Goal: Transaction & Acquisition: Purchase product/service

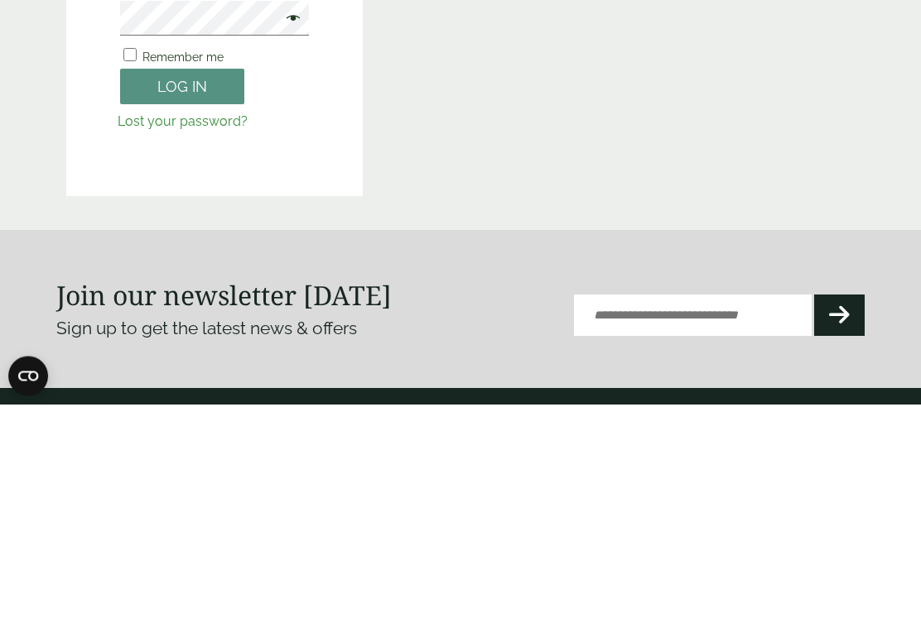
type input "**********"
click at [182, 314] on button "Log in" at bounding box center [182, 315] width 124 height 36
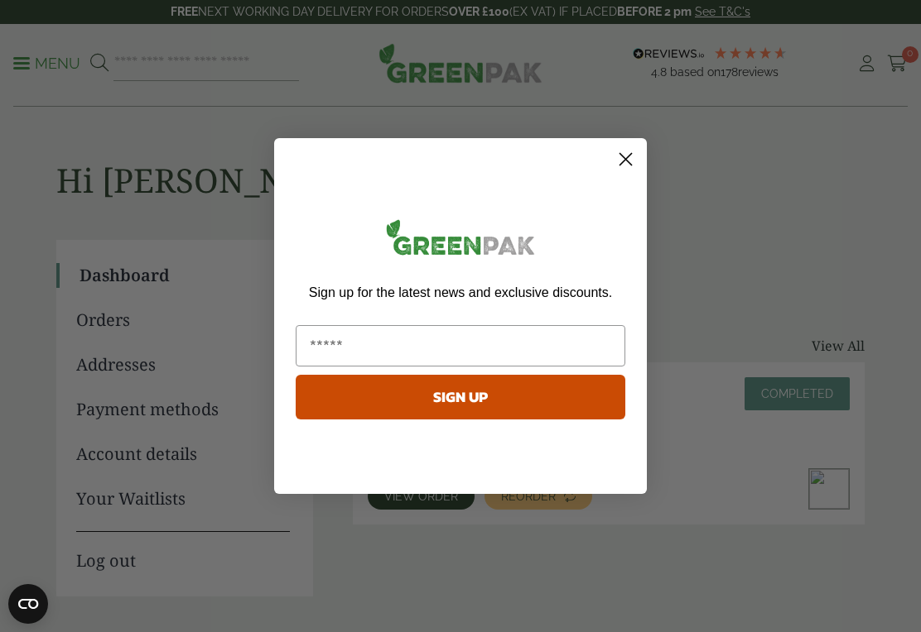
click at [620, 154] on icon "Close dialog" at bounding box center [626, 160] width 12 height 12
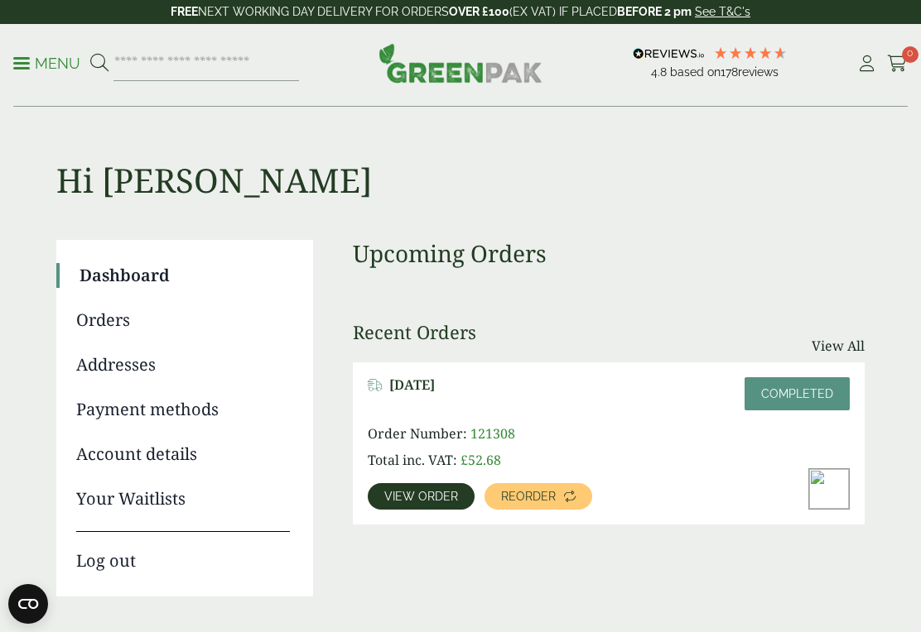
click at [546, 502] on span "Reorder" at bounding box center [528, 497] width 55 height 12
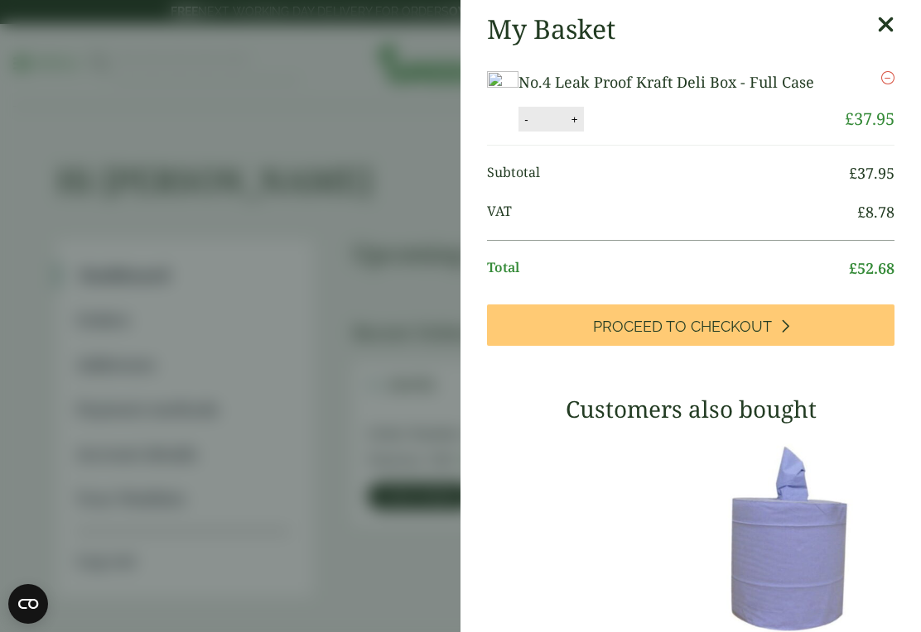
click at [698, 89] on link "No.4 Leak Proof Kraft Deli Box - Full Case" at bounding box center [666, 82] width 296 height 20
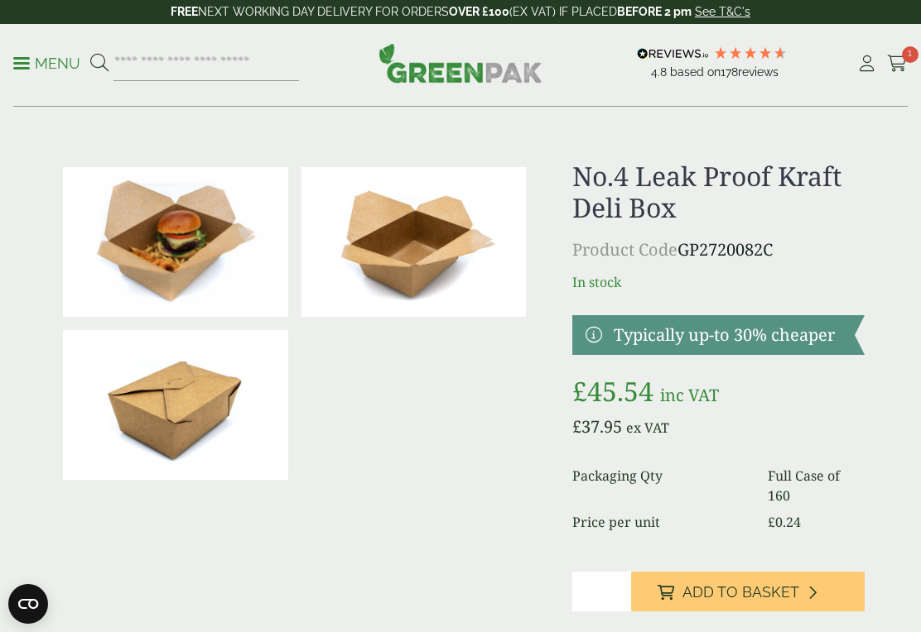
click at [45, 55] on p "Menu" at bounding box center [46, 64] width 67 height 20
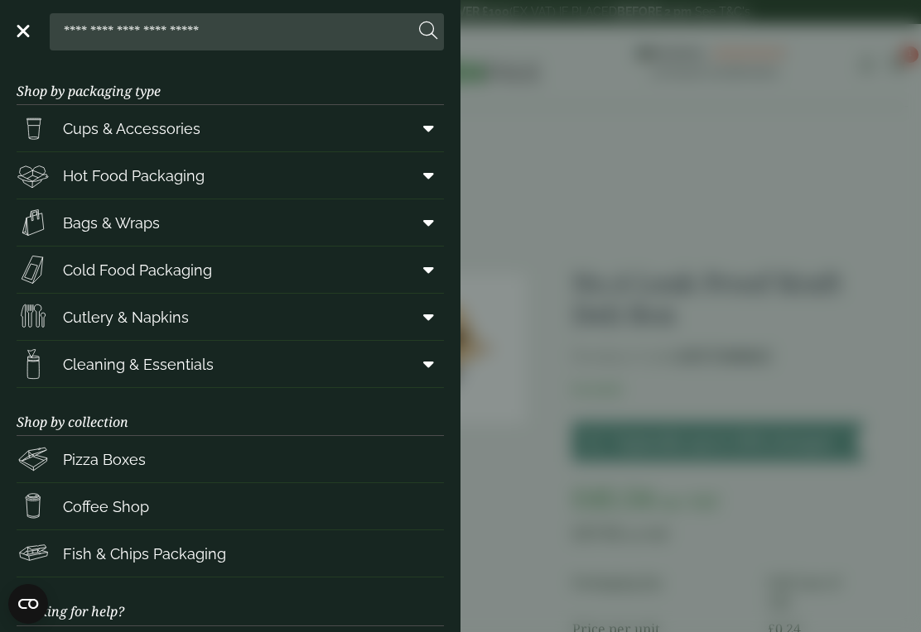
click at [40, 228] on img at bounding box center [33, 222] width 33 height 33
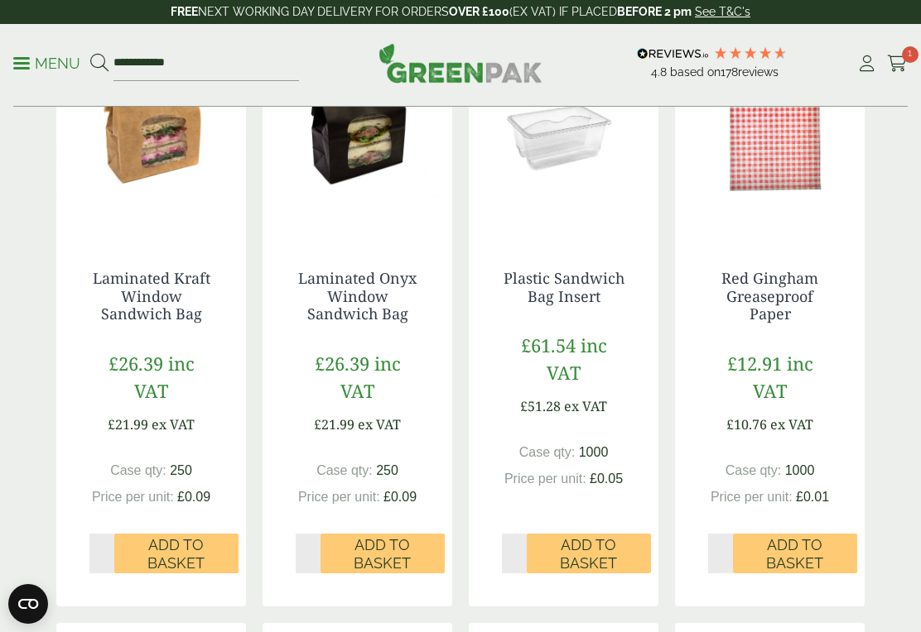
scroll to position [419, 0]
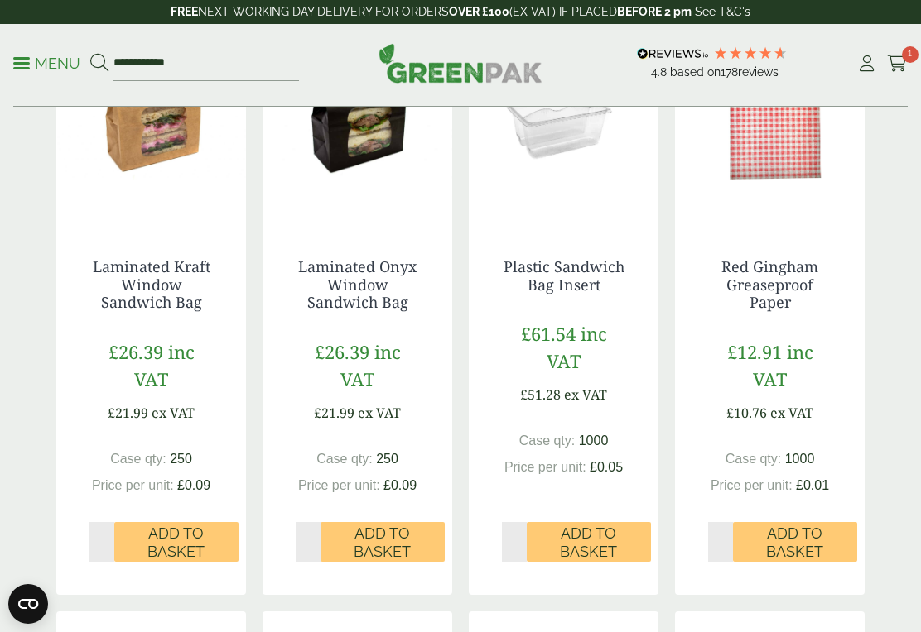
click at [820, 545] on span "Add to Basket" at bounding box center [794, 543] width 101 height 36
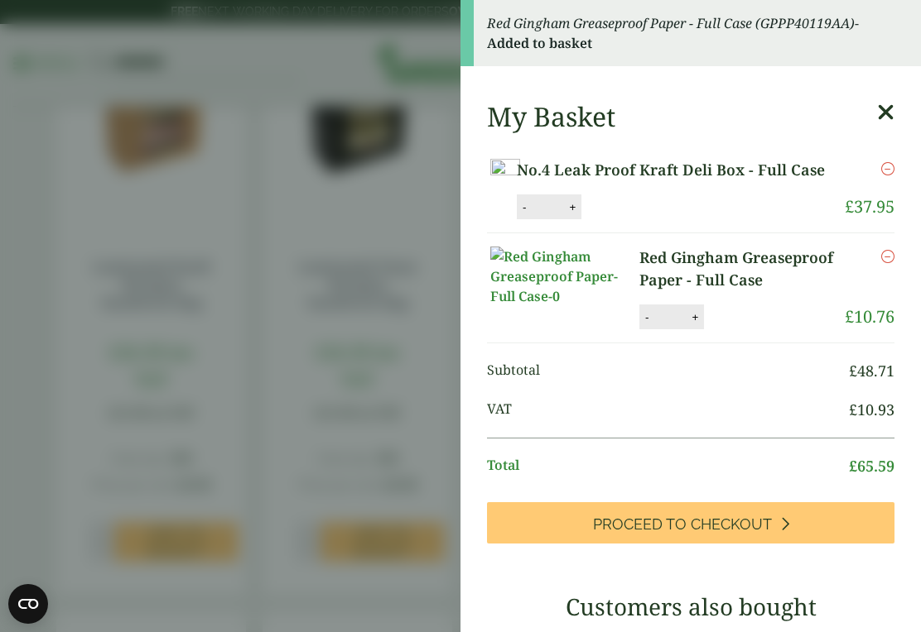
click at [49, 318] on aside "Red Gingham Greaseproof Paper - Full Case (GPPP40119AA) - Added to basket My Ba…" at bounding box center [460, 316] width 921 height 632
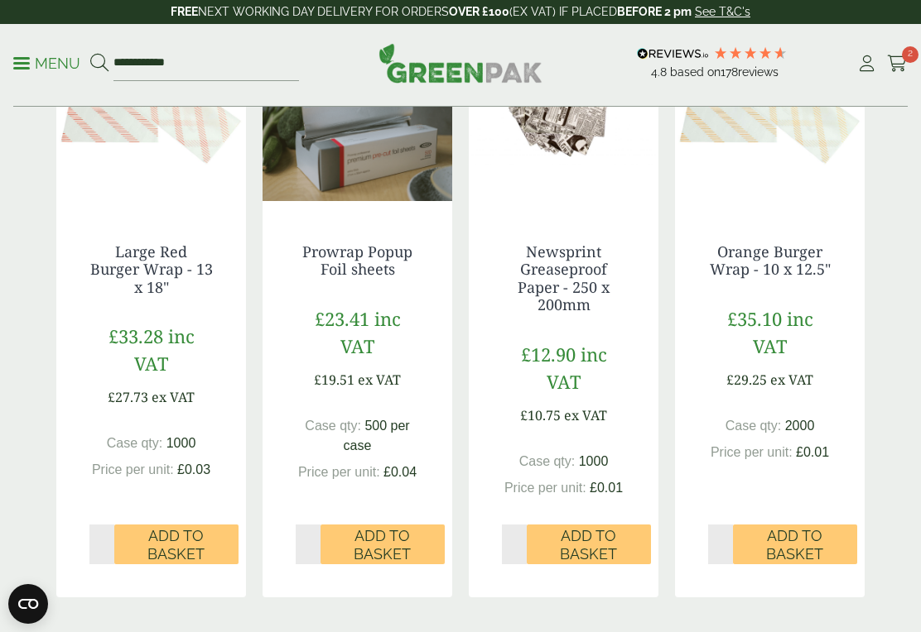
scroll to position [1622, 0]
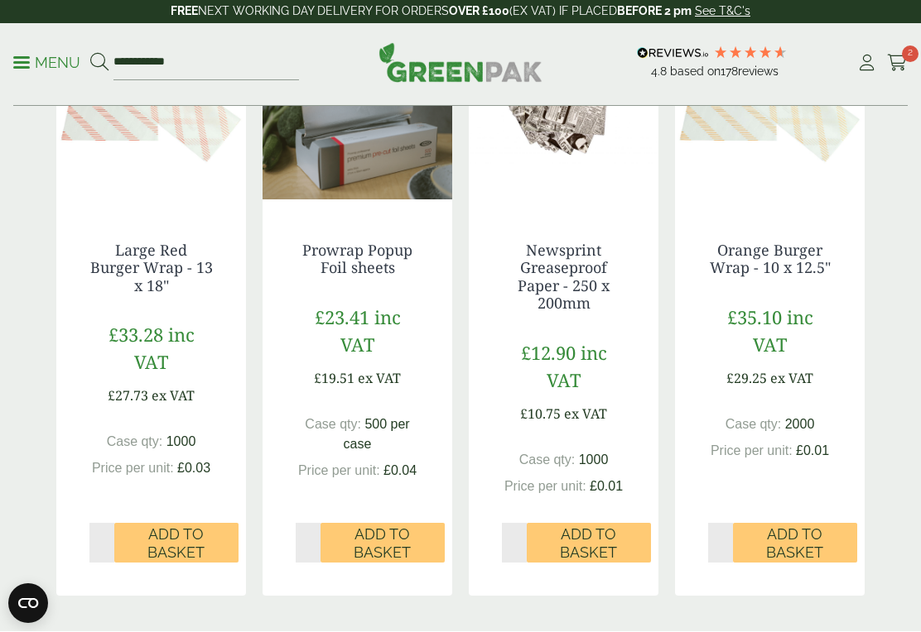
click at [618, 541] on span "Add to Basket" at bounding box center [588, 544] width 101 height 36
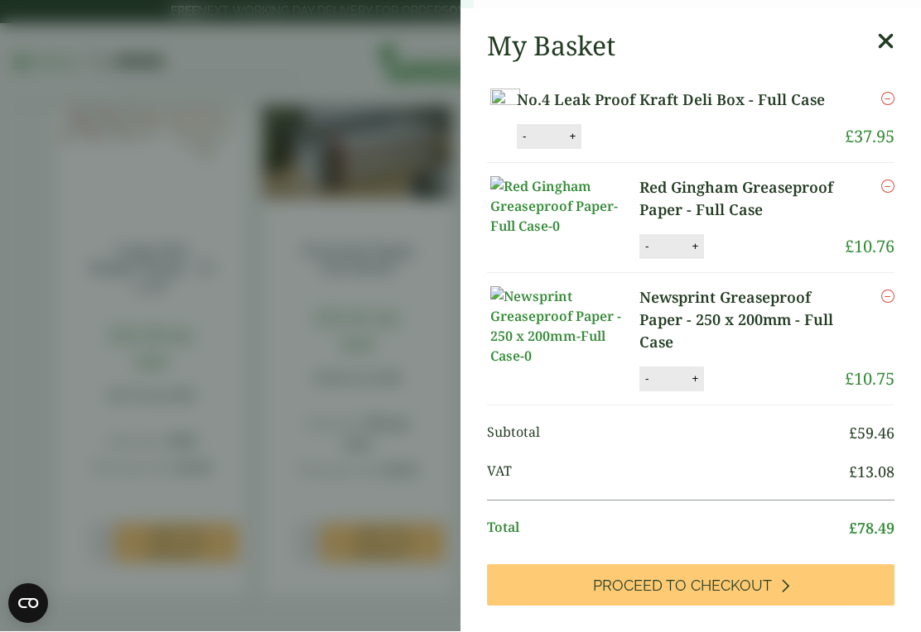
scroll to position [1623, 0]
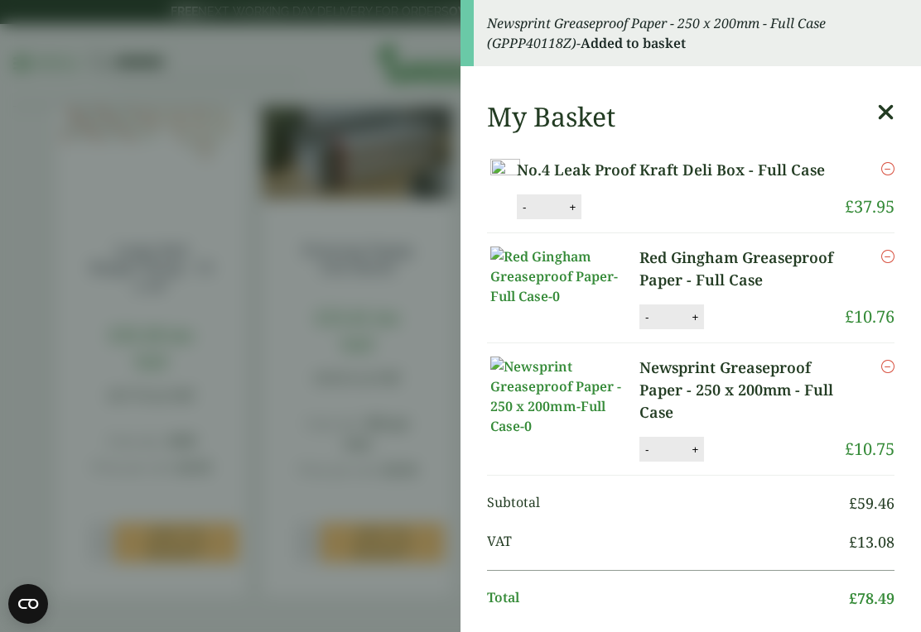
click at [39, 319] on aside "Newsprint Greaseproof Paper - 250 x 200mm - Full Case (GPPP40118Z) - Added to b…" at bounding box center [460, 316] width 921 height 632
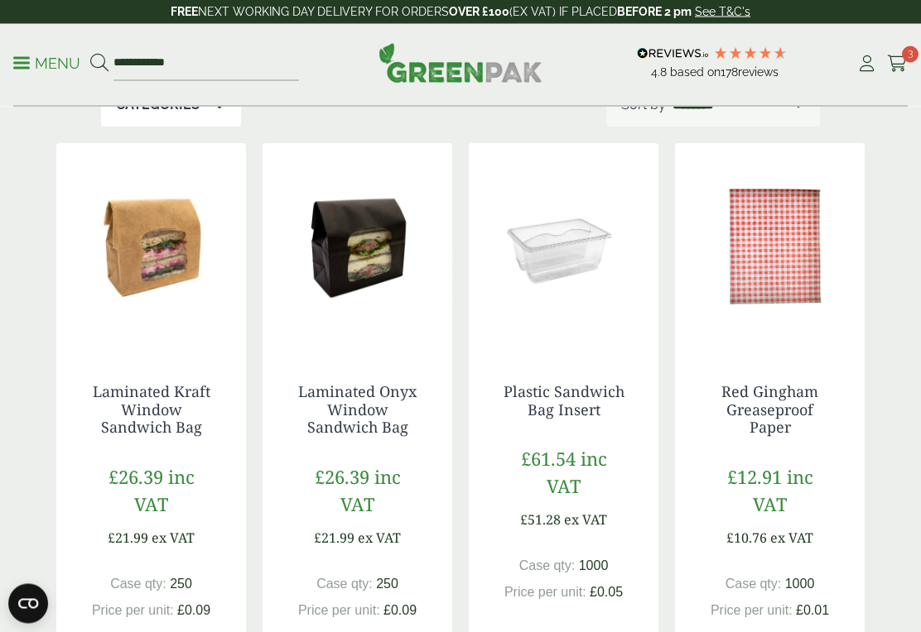
scroll to position [0, 0]
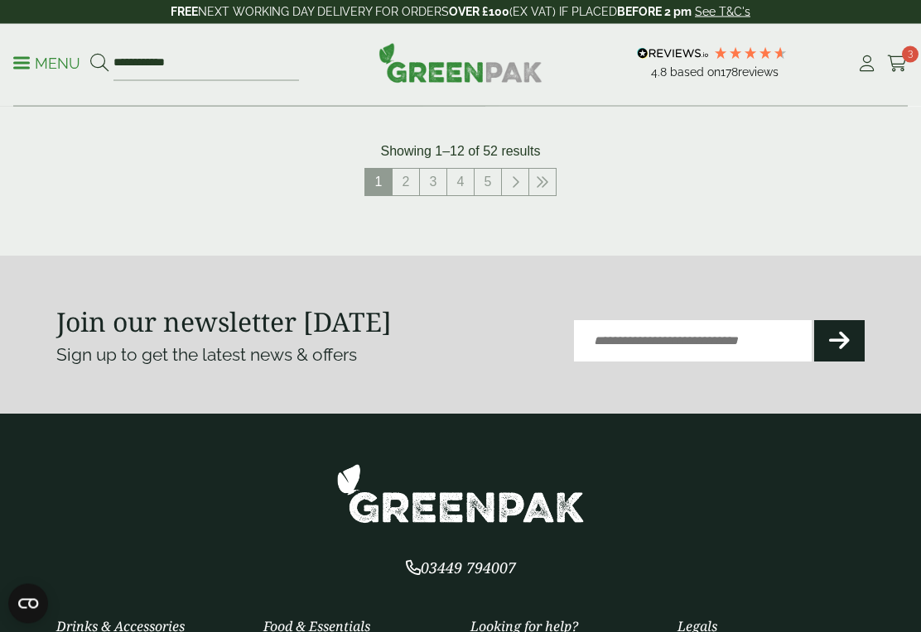
click at [541, 180] on icon at bounding box center [542, 182] width 13 height 13
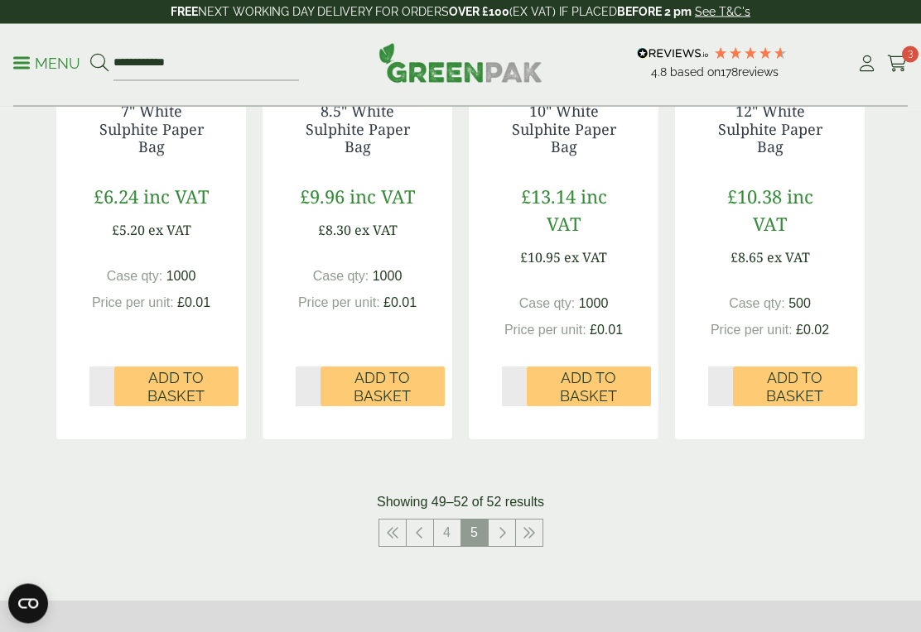
scroll to position [575, 0]
click at [502, 533] on icon at bounding box center [502, 532] width 8 height 13
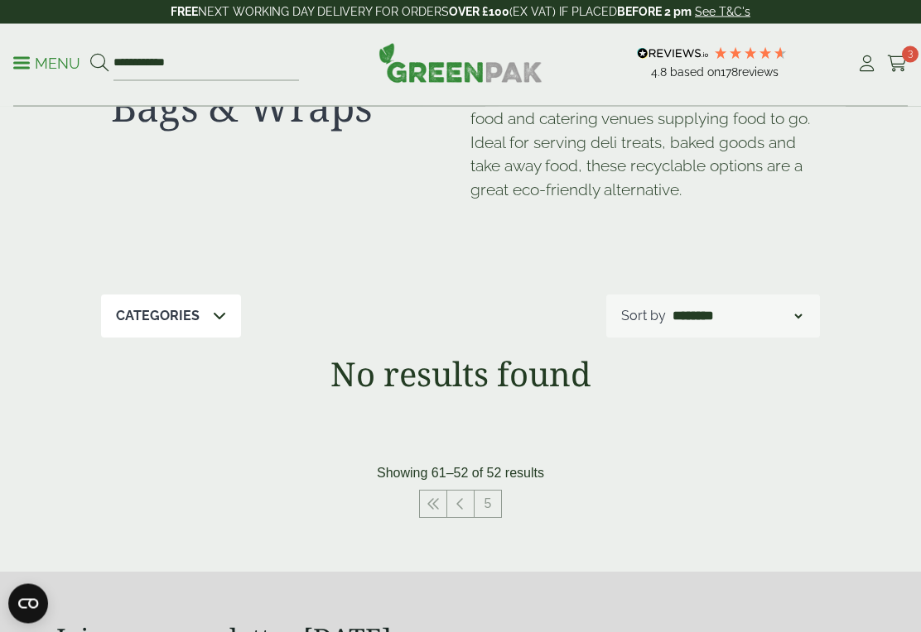
scroll to position [82, 0]
click at [428, 507] on icon at bounding box center [432, 504] width 13 height 13
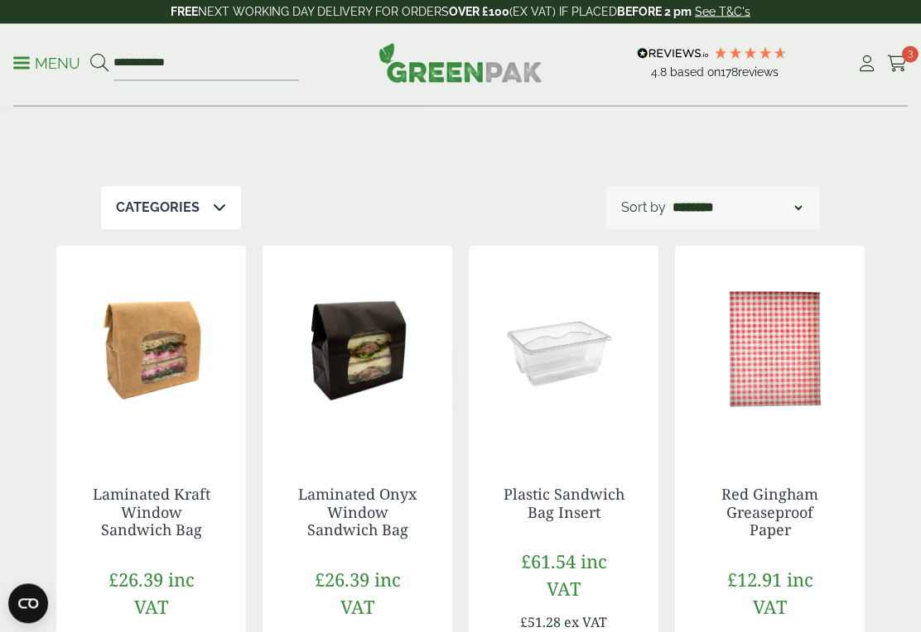
click at [204, 204] on div "Categories" at bounding box center [171, 208] width 140 height 43
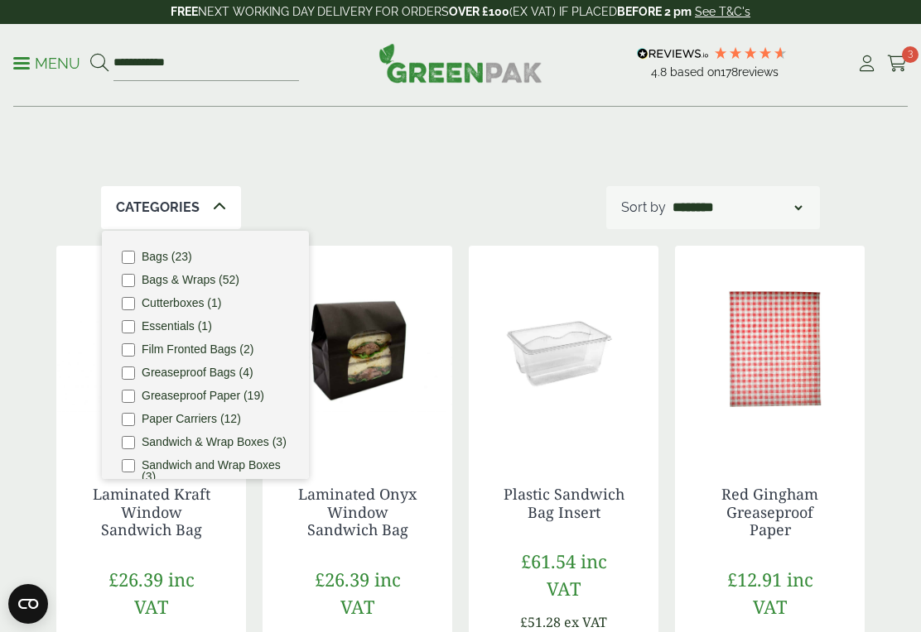
click at [174, 326] on label "Essentials (1)" at bounding box center [177, 326] width 70 height 12
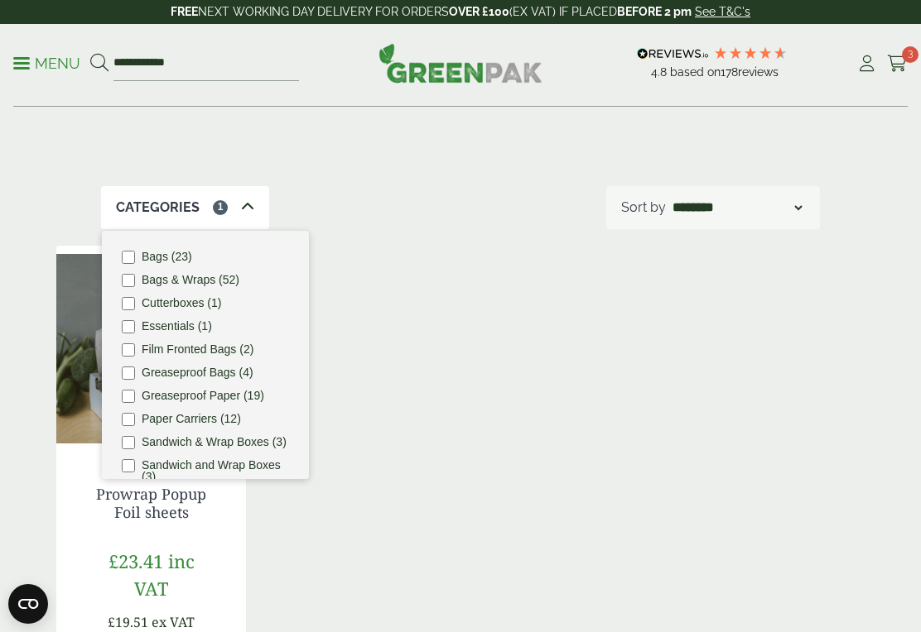
click at [455, 496] on div "Prowrap Popup Foil sheets £23.41 inc VAT £19.51 ex VAT Case qty: 500 per case £…" at bounding box center [460, 535] width 808 height 579
click at [320, 539] on div "Prowrap Popup Foil sheets £23.41 inc VAT £19.51 ex VAT Case qty: 500 per case £…" at bounding box center [460, 535] width 808 height 579
click at [39, 305] on div "Bags & Wraps These paper bags and wraps are essential for food and catering ven…" at bounding box center [460, 419] width 921 height 1007
click at [85, 334] on img at bounding box center [151, 349] width 190 height 207
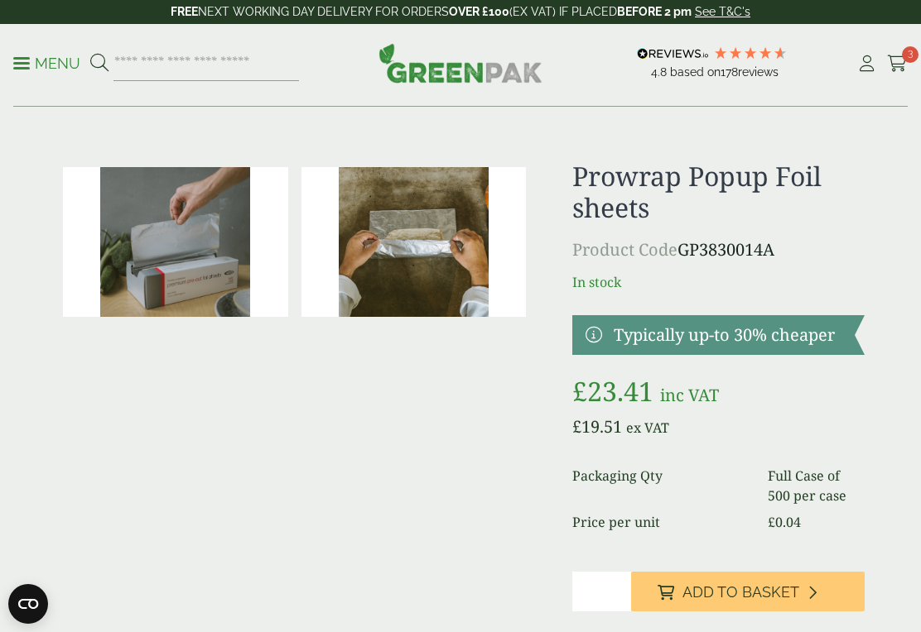
click at [19, 56] on link "Menu" at bounding box center [46, 62] width 67 height 17
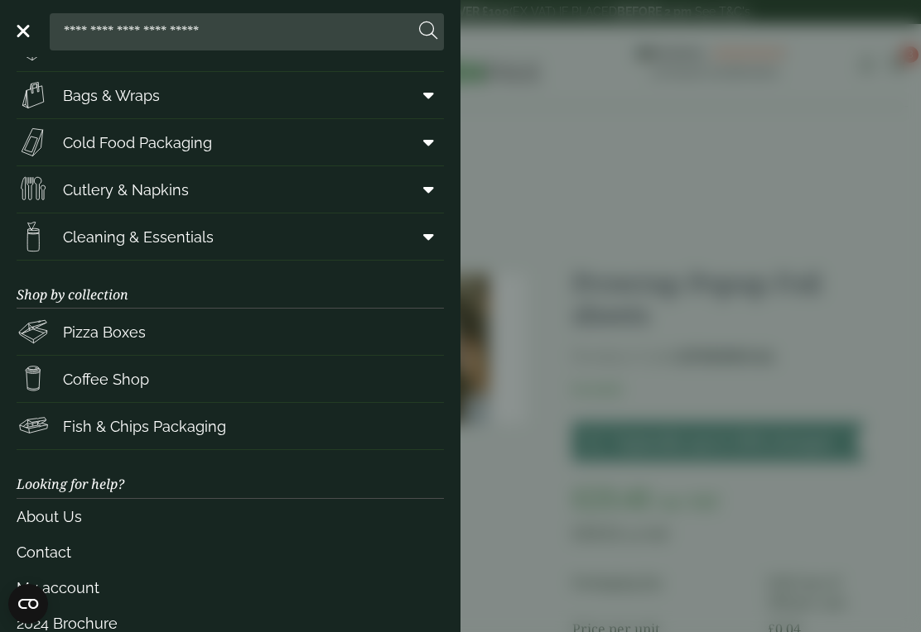
scroll to position [128, 0]
click at [302, 437] on link "Fish & Chips Packaging" at bounding box center [230, 425] width 427 height 46
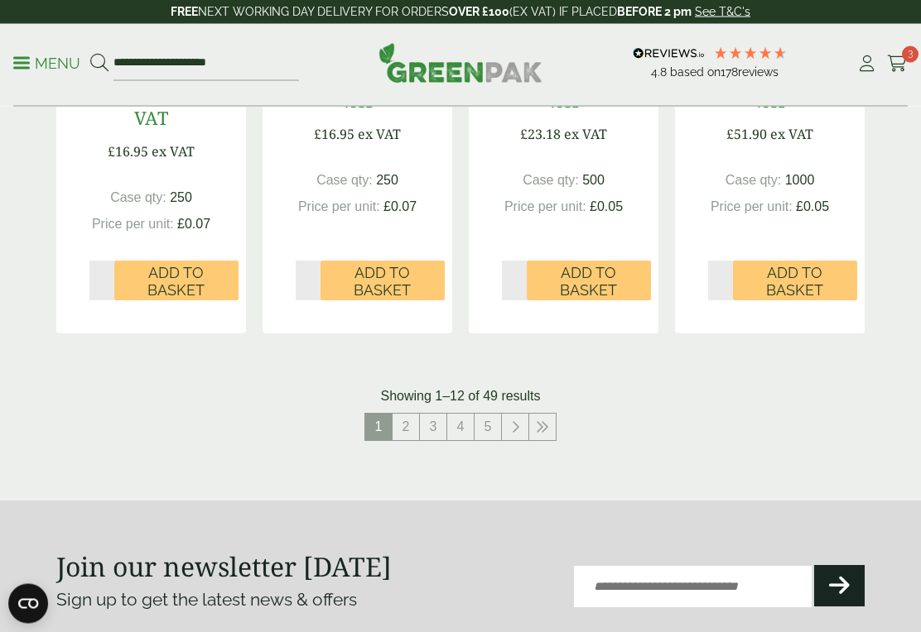
scroll to position [1809, 0]
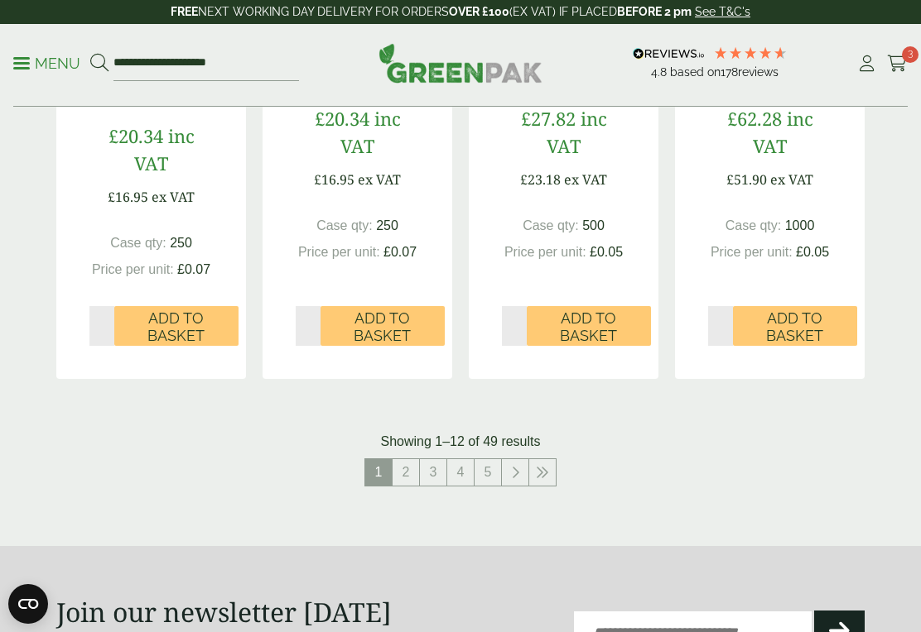
click at [514, 466] on icon at bounding box center [515, 472] width 8 height 13
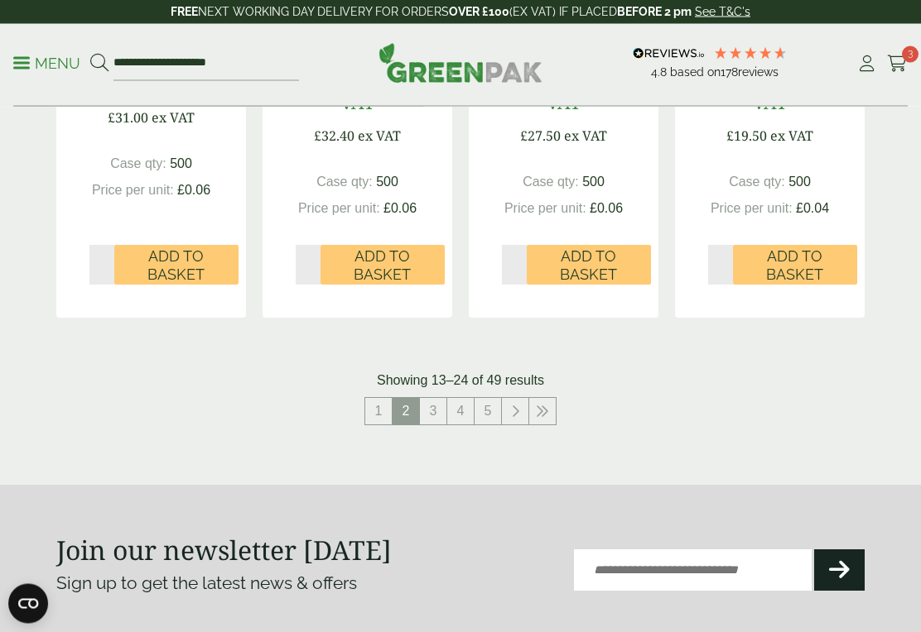
scroll to position [1870, 0]
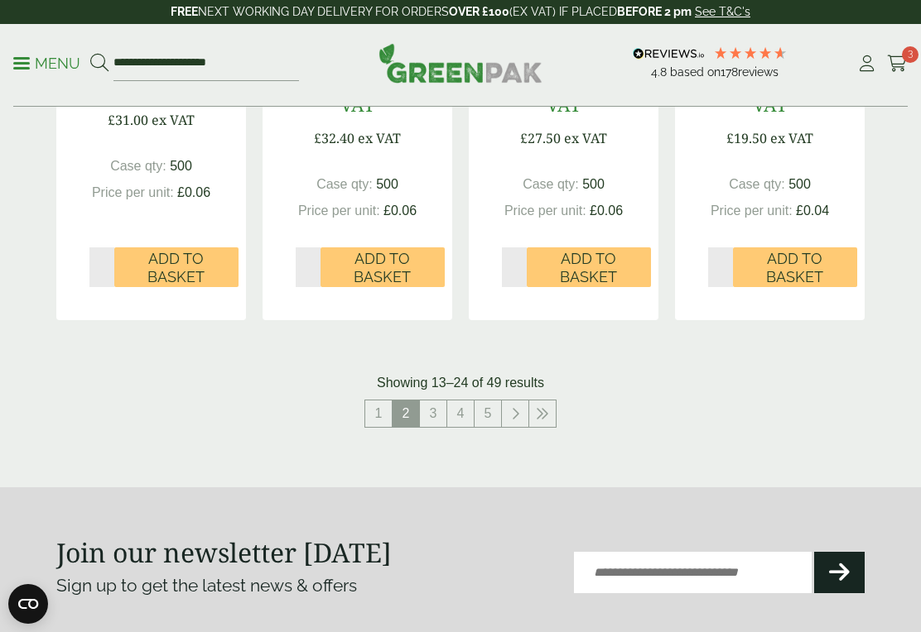
click at [430, 403] on link "3" at bounding box center [433, 414] width 26 height 26
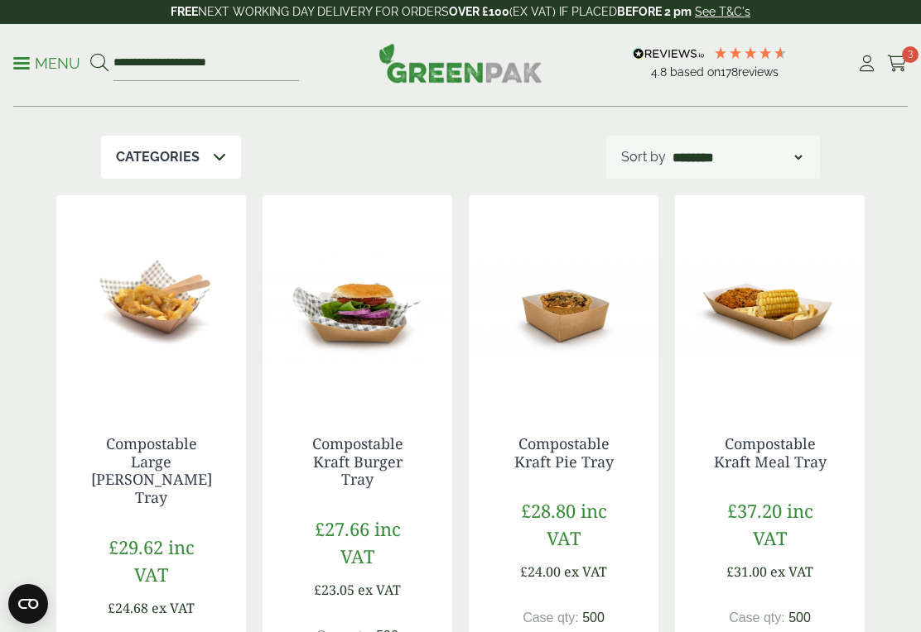
scroll to position [193, 0]
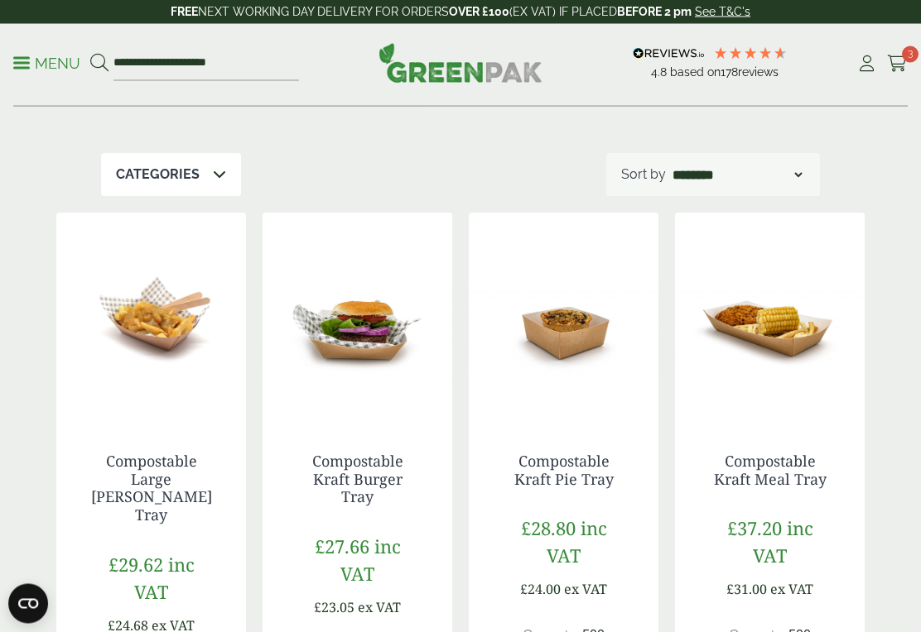
click at [899, 61] on icon at bounding box center [897, 63] width 21 height 17
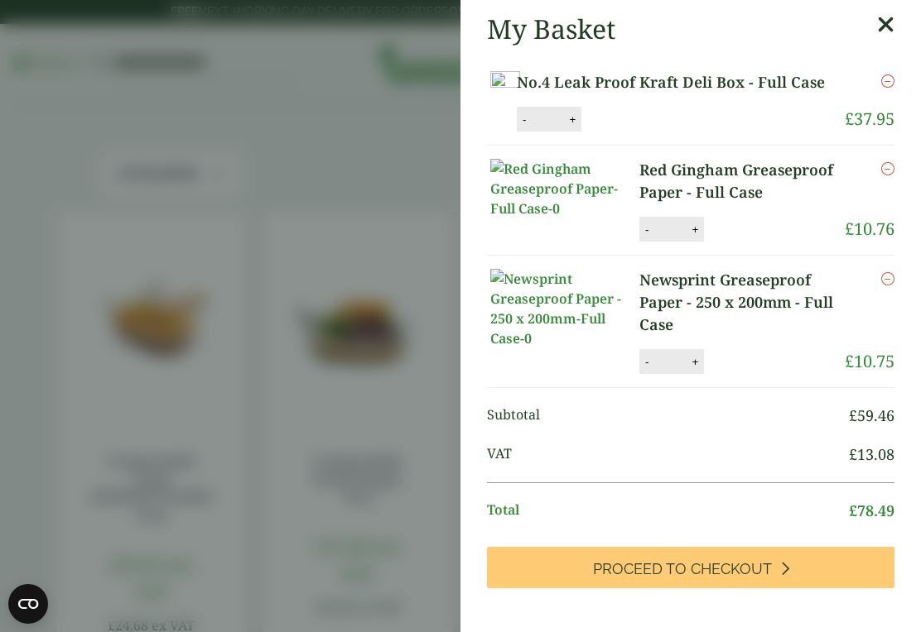
click at [791, 579] on link "Proceed to Checkout" at bounding box center [690, 567] width 407 height 41
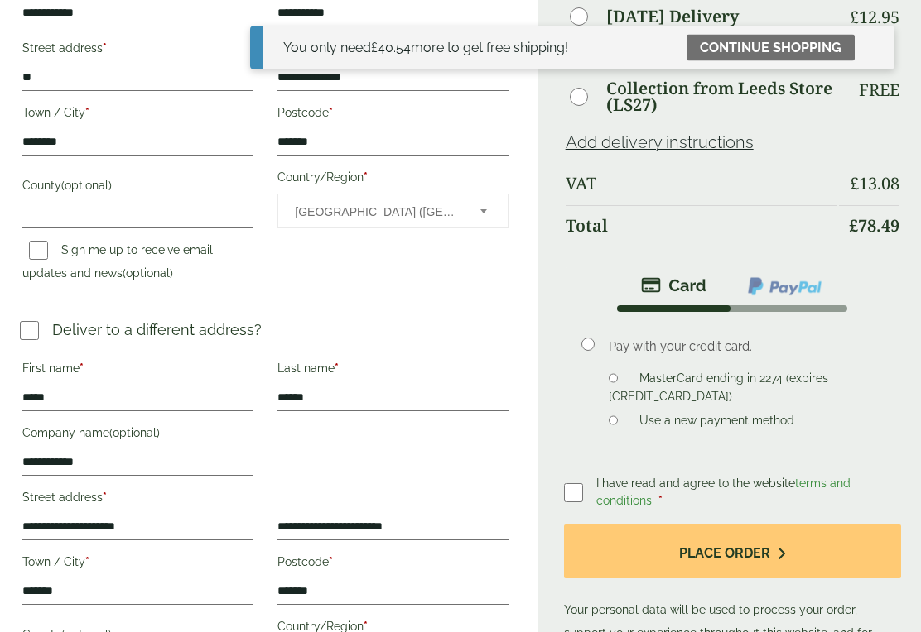
scroll to position [394, 0]
click at [760, 557] on button "Place order" at bounding box center [732, 552] width 337 height 54
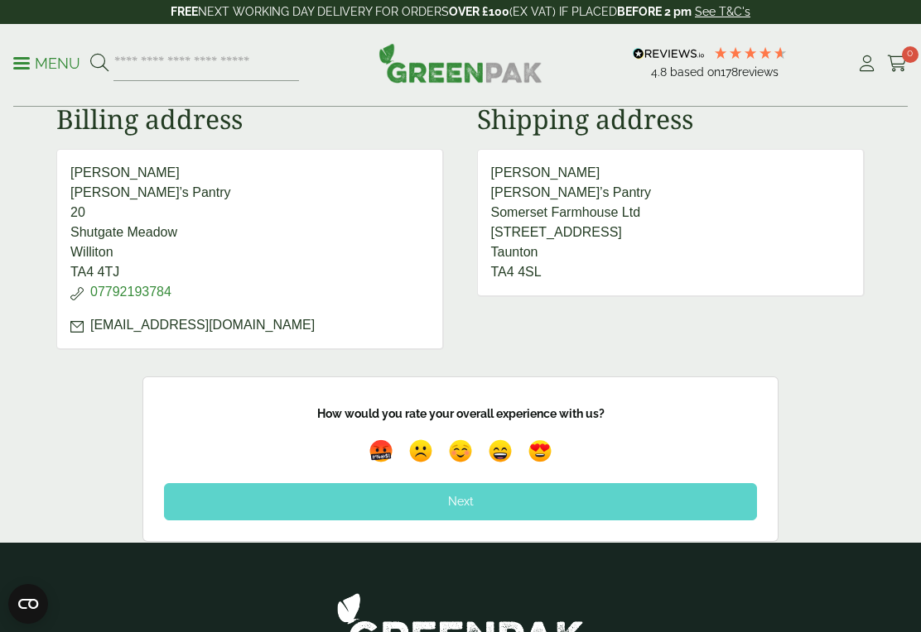
scroll to position [761, 0]
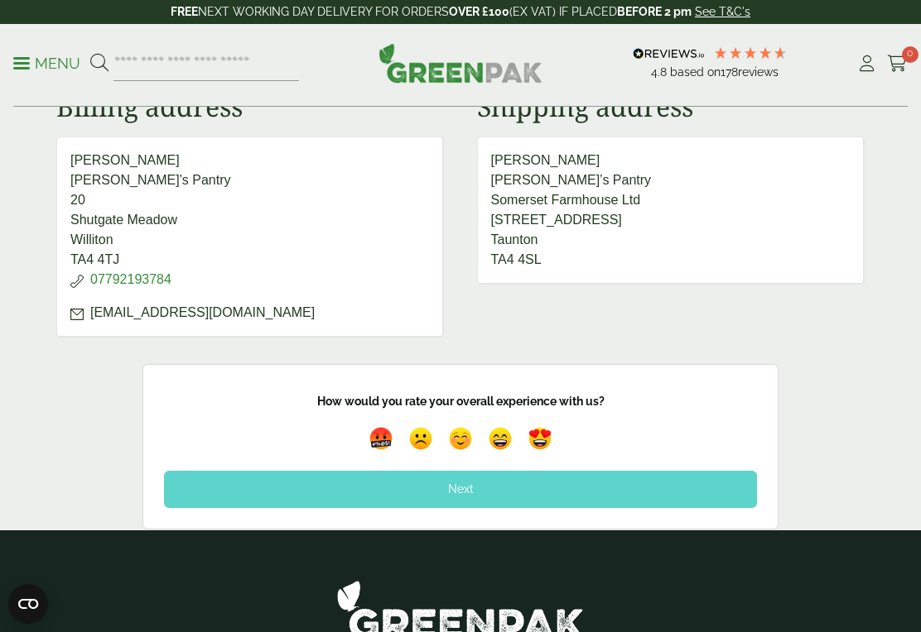
click at [546, 444] on img at bounding box center [539, 438] width 31 height 31
click at [546, 444] on img at bounding box center [540, 439] width 47 height 47
click at [536, 493] on div "Next" at bounding box center [460, 489] width 593 height 36
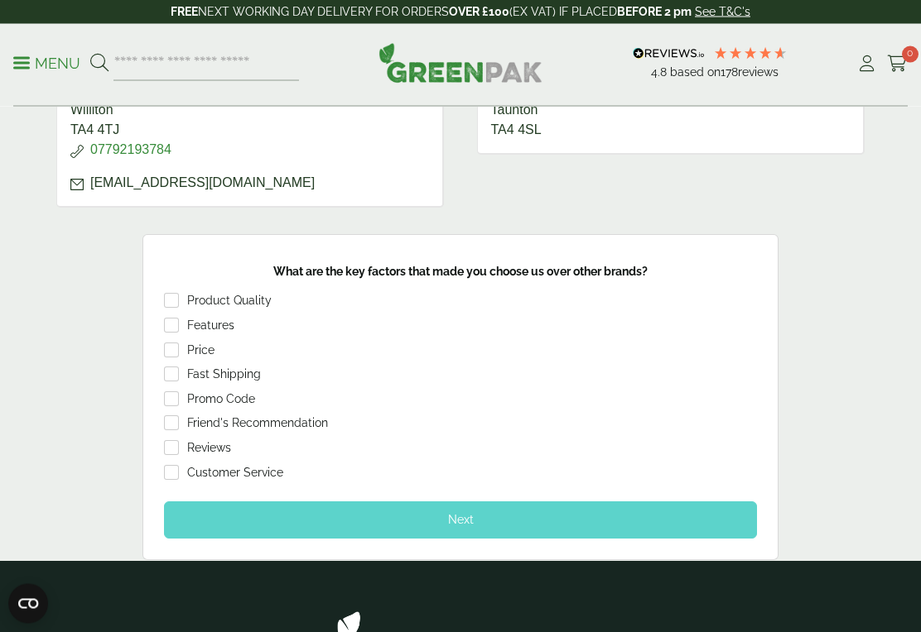
scroll to position [892, 0]
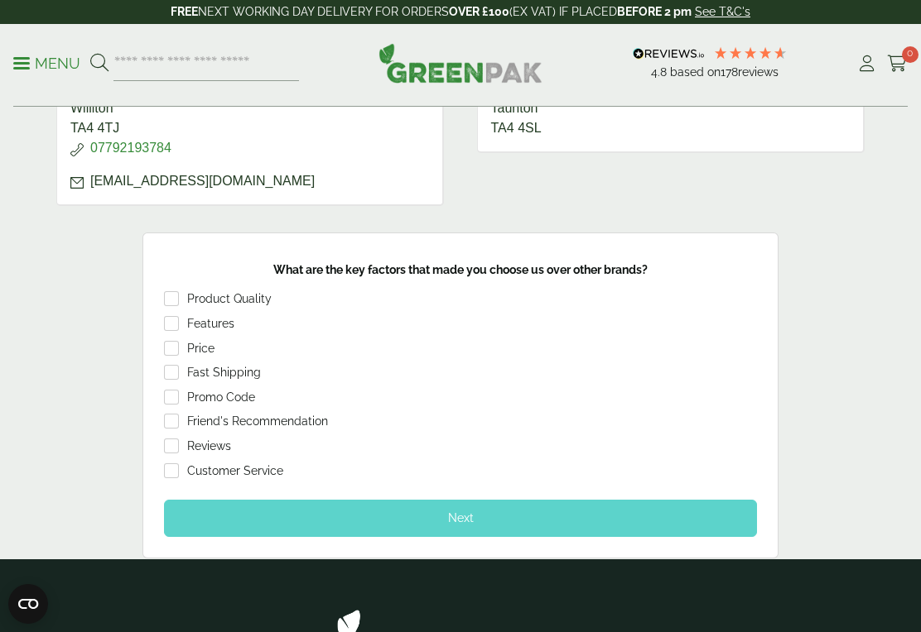
click at [368, 509] on div "Next" at bounding box center [460, 518] width 593 height 36
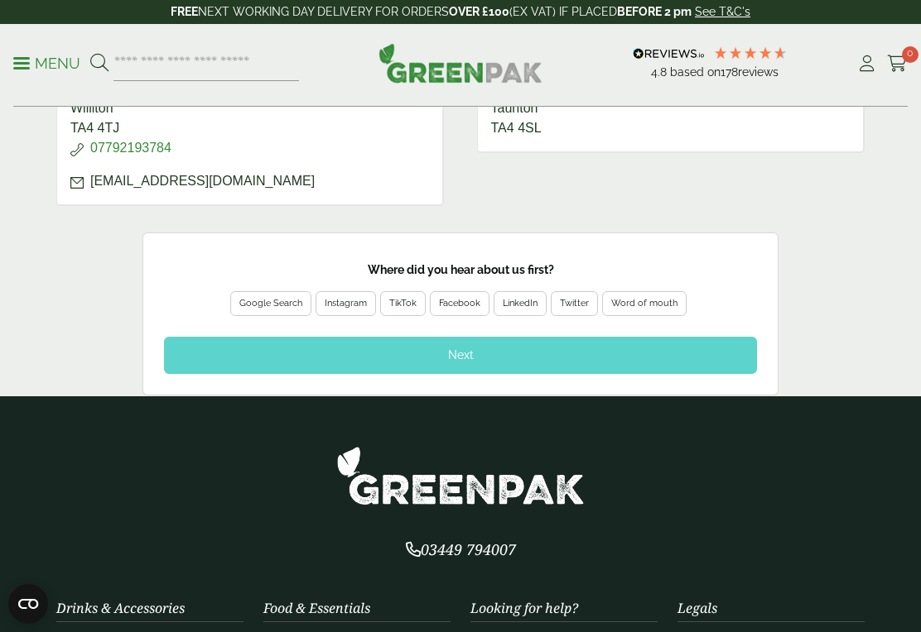
click at [465, 301] on div "Facebook" at bounding box center [459, 303] width 41 height 15
click at [508, 355] on div "Next" at bounding box center [460, 355] width 593 height 36
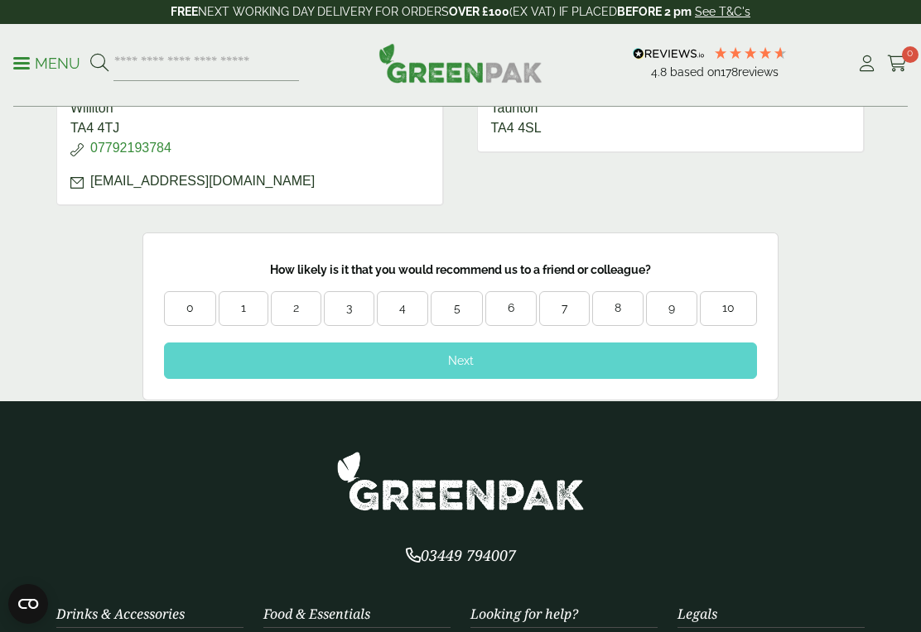
click at [727, 310] on div "10" at bounding box center [727, 308] width 55 height 17
click at [535, 356] on div "Next" at bounding box center [460, 361] width 593 height 36
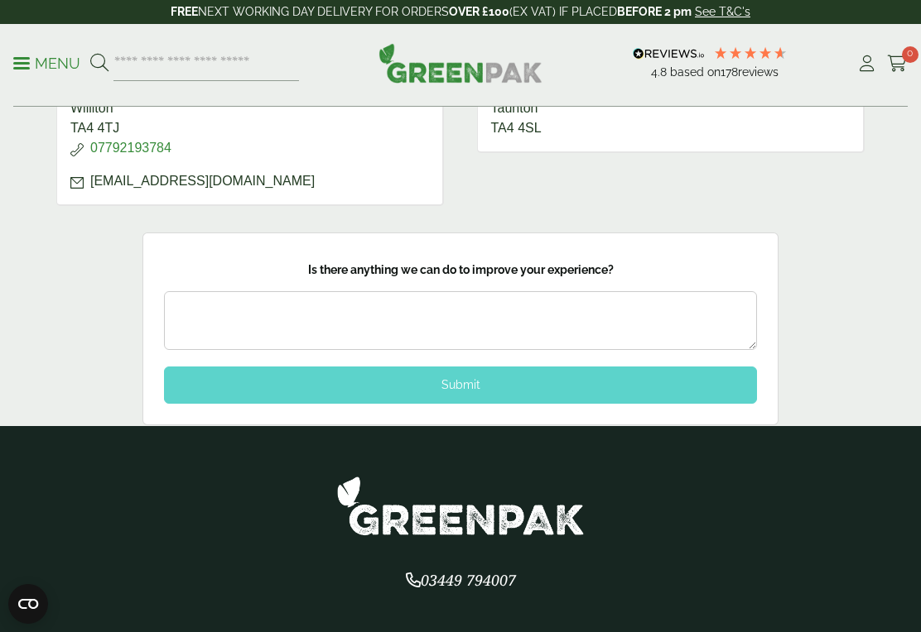
click at [487, 383] on div "Submit" at bounding box center [460, 385] width 593 height 36
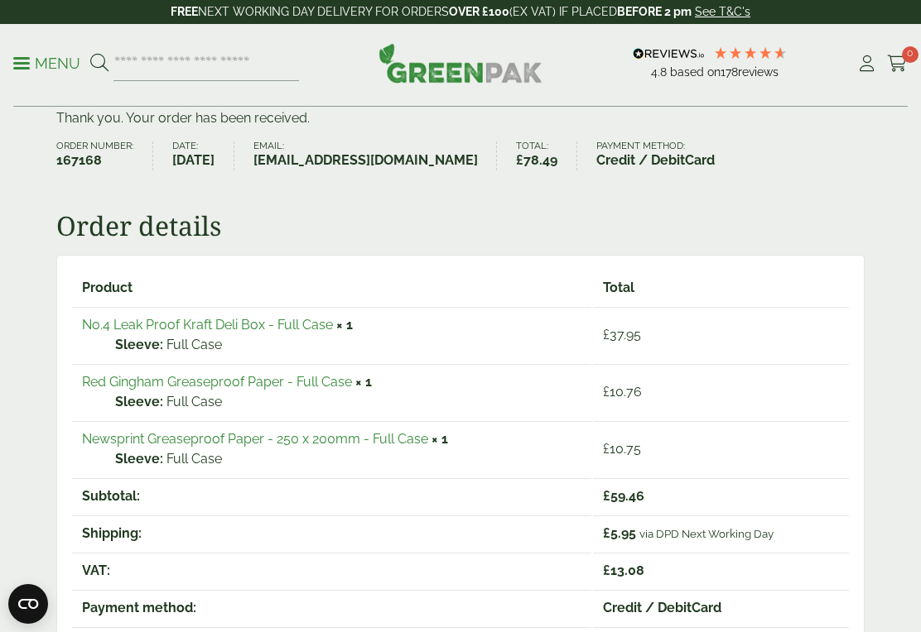
scroll to position [138, 0]
